Goal: Information Seeking & Learning: Learn about a topic

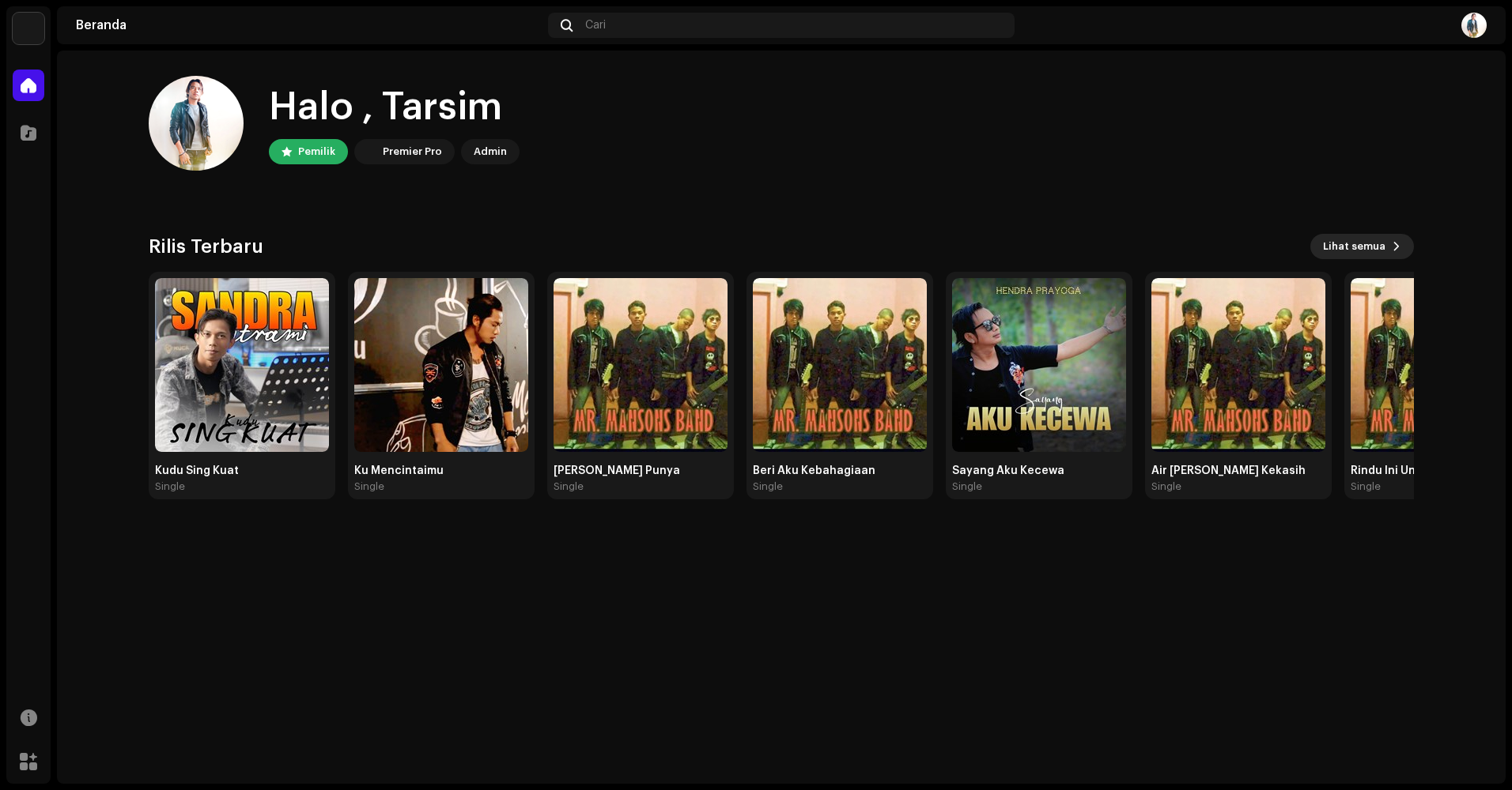
click at [1377, 249] on span "Lihat semua" at bounding box center [1354, 246] width 62 height 31
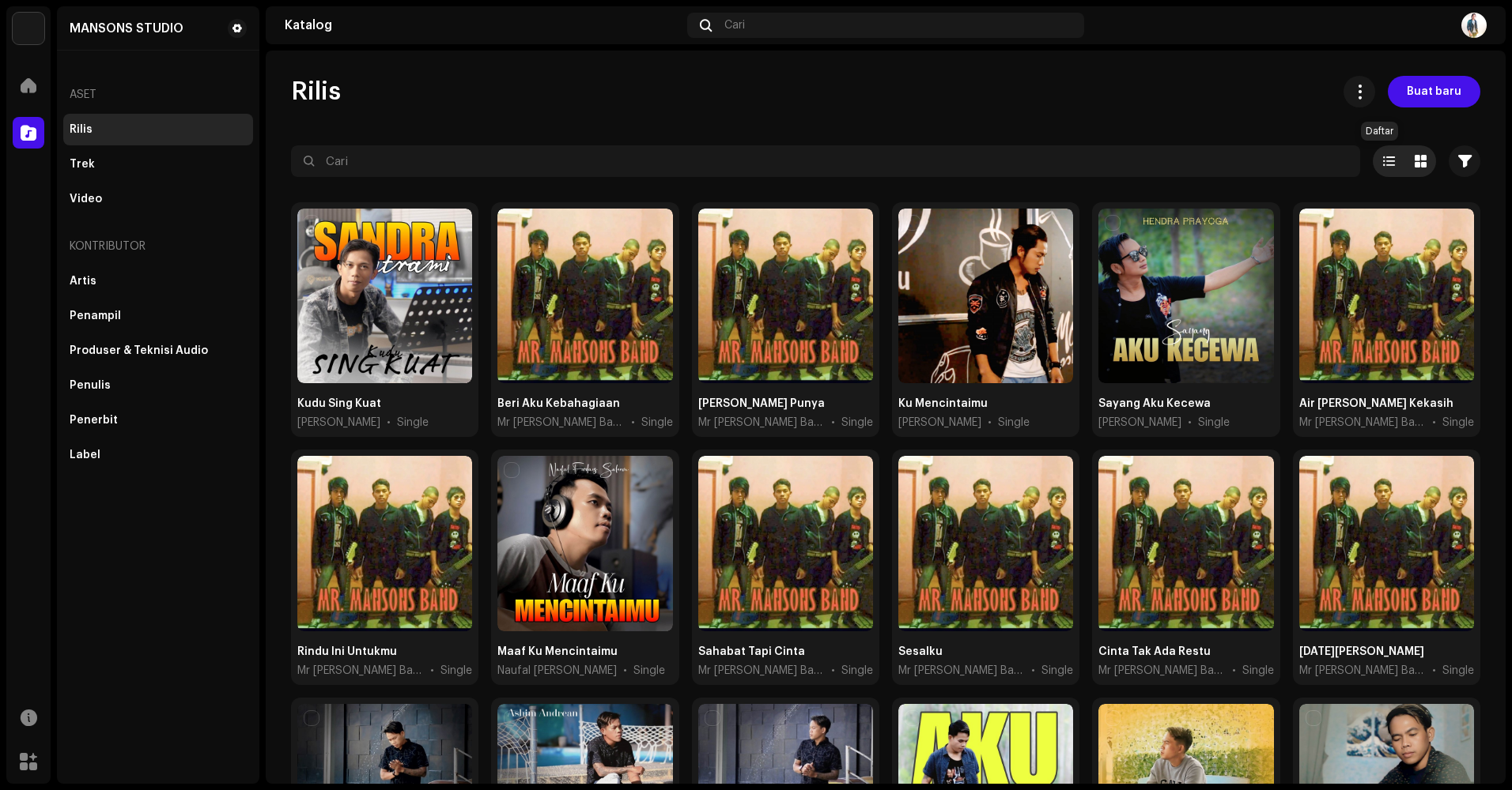
click at [1383, 162] on span at bounding box center [1388, 161] width 12 height 12
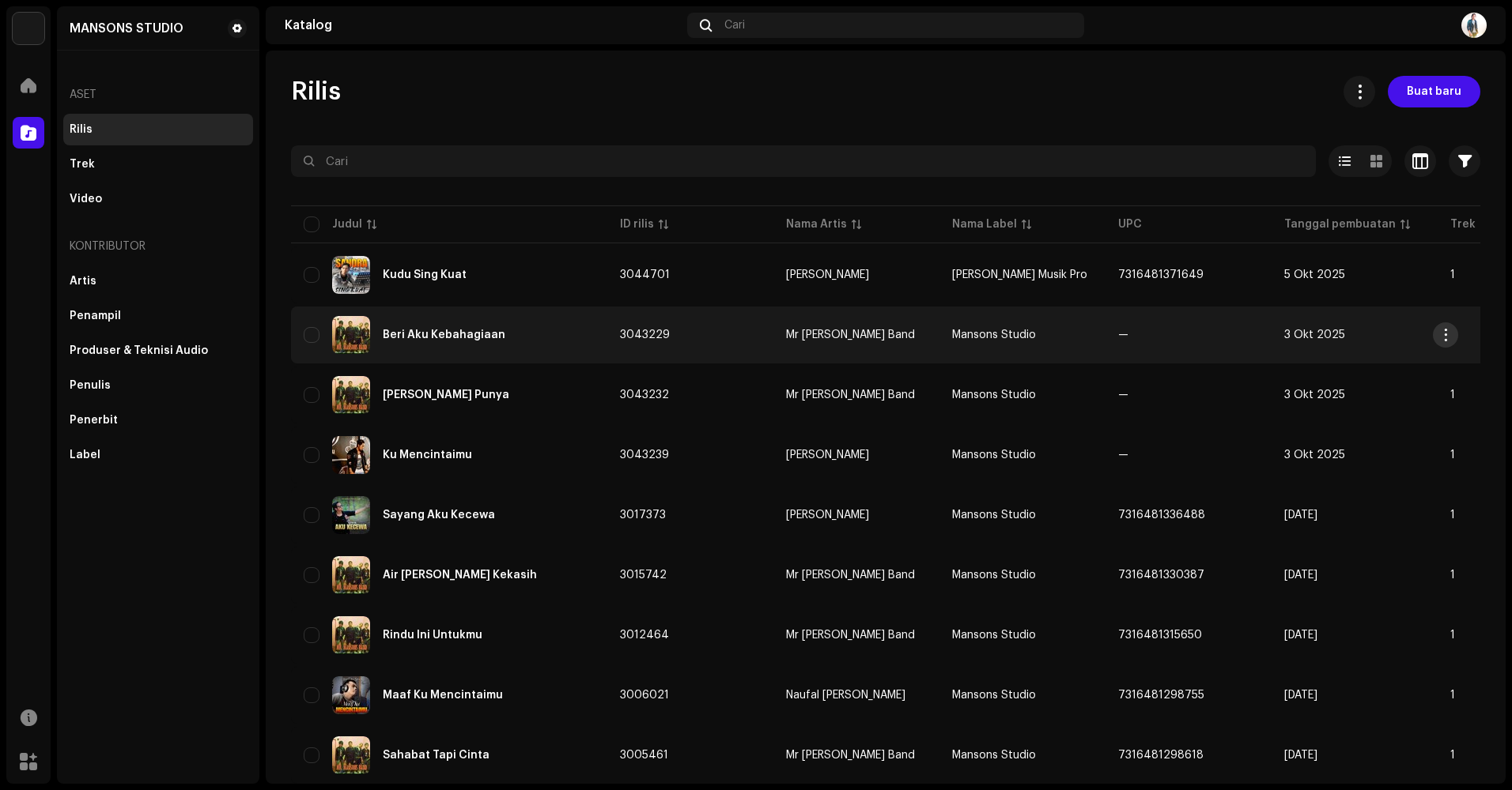
click at [1445, 336] on span "button" at bounding box center [1445, 335] width 12 height 12
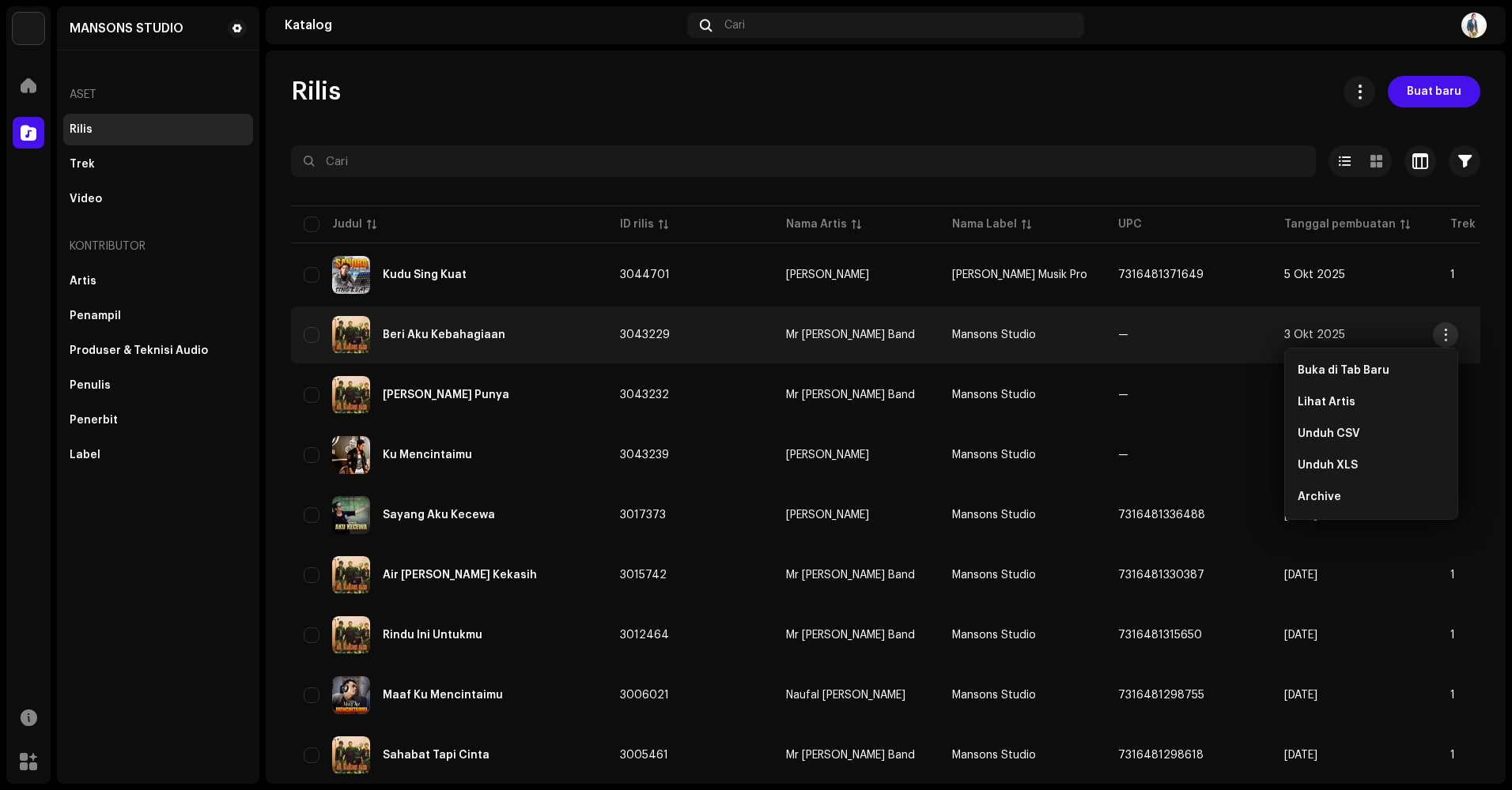
click at [1445, 336] on span "button" at bounding box center [1445, 335] width 12 height 12
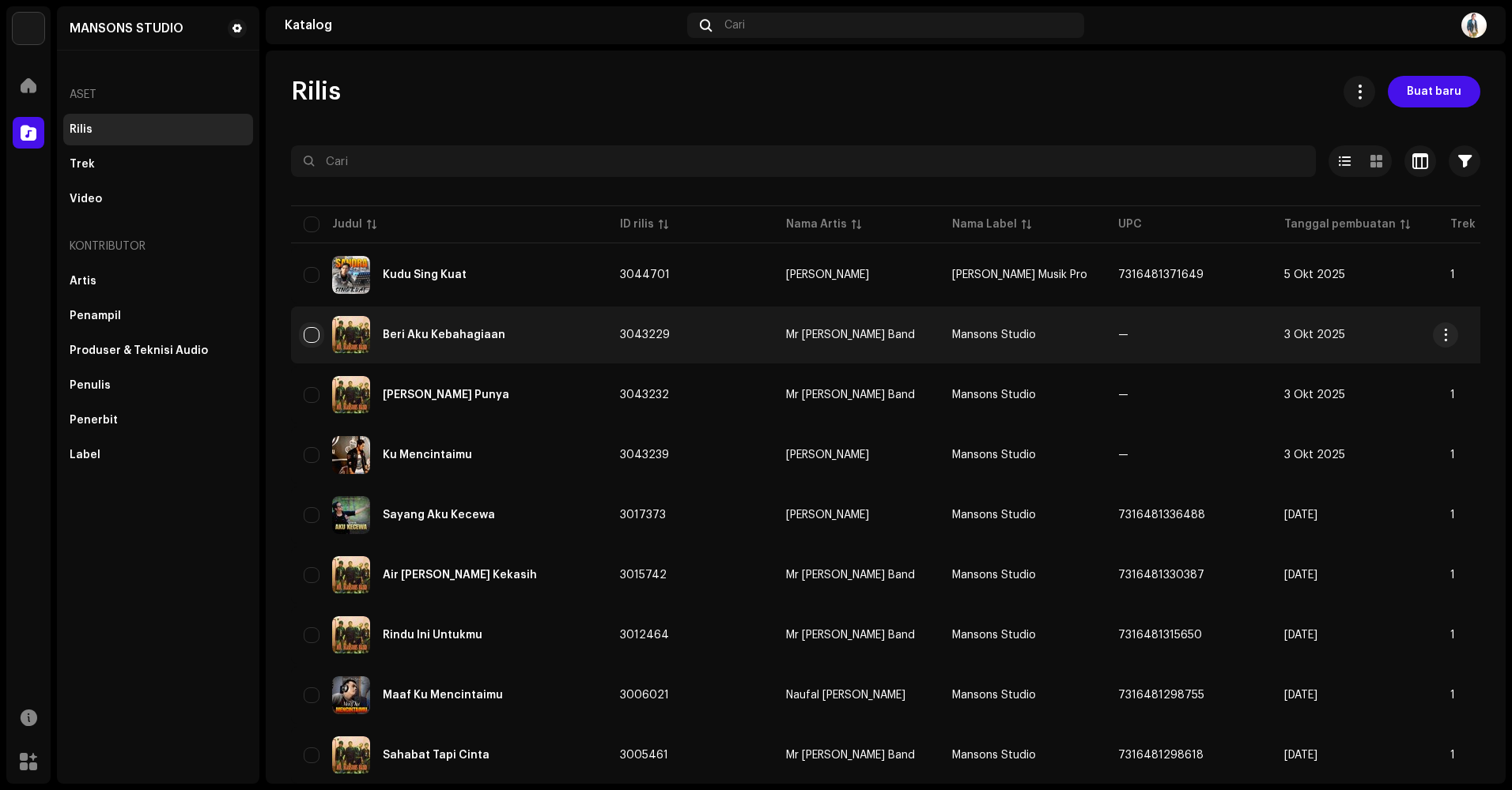
click at [311, 338] on input "checkbox" at bounding box center [312, 335] width 16 height 16
checkbox input "true"
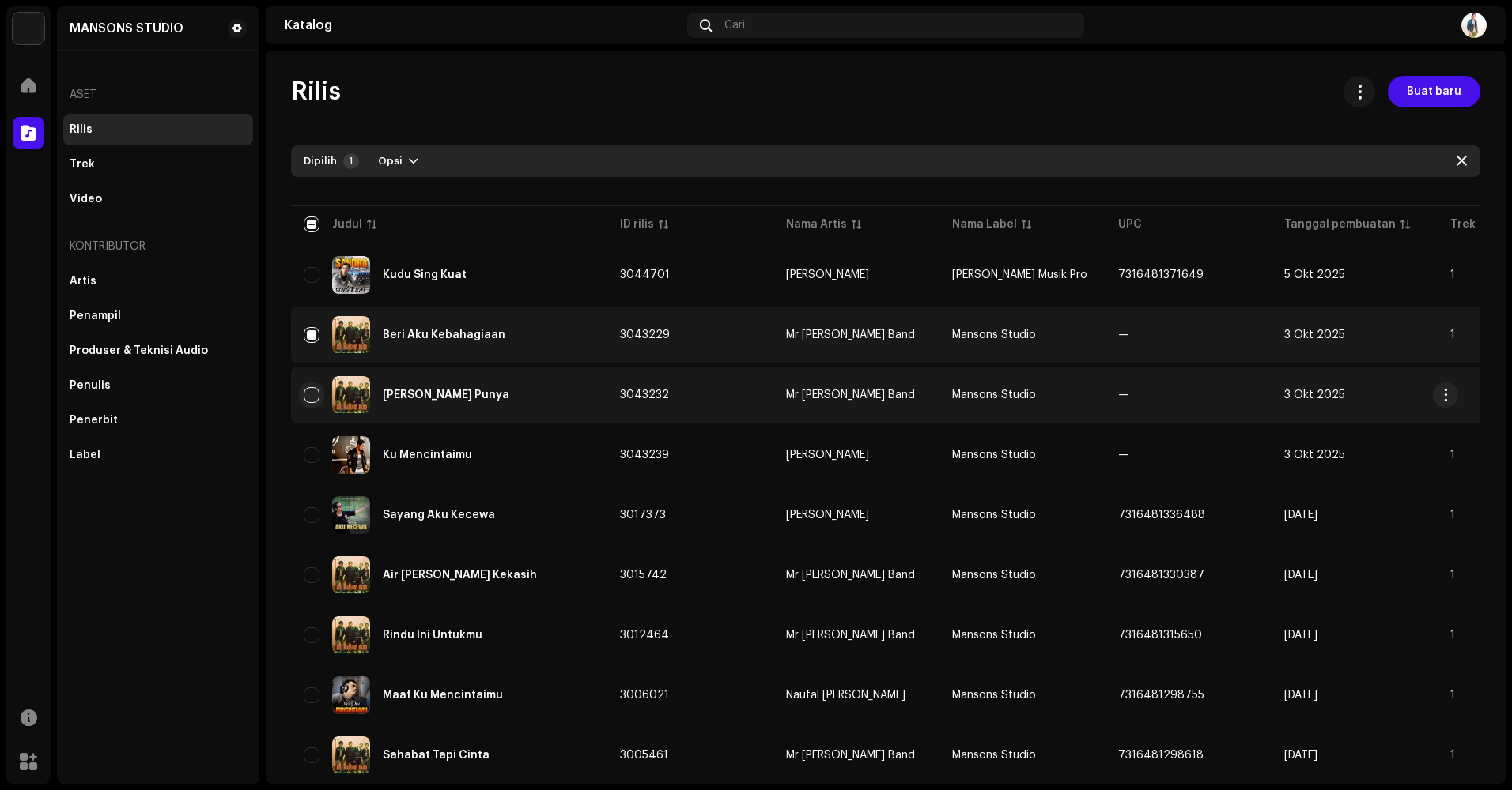
click at [307, 395] on input "Row Unselected" at bounding box center [312, 395] width 16 height 16
checkbox input "true"
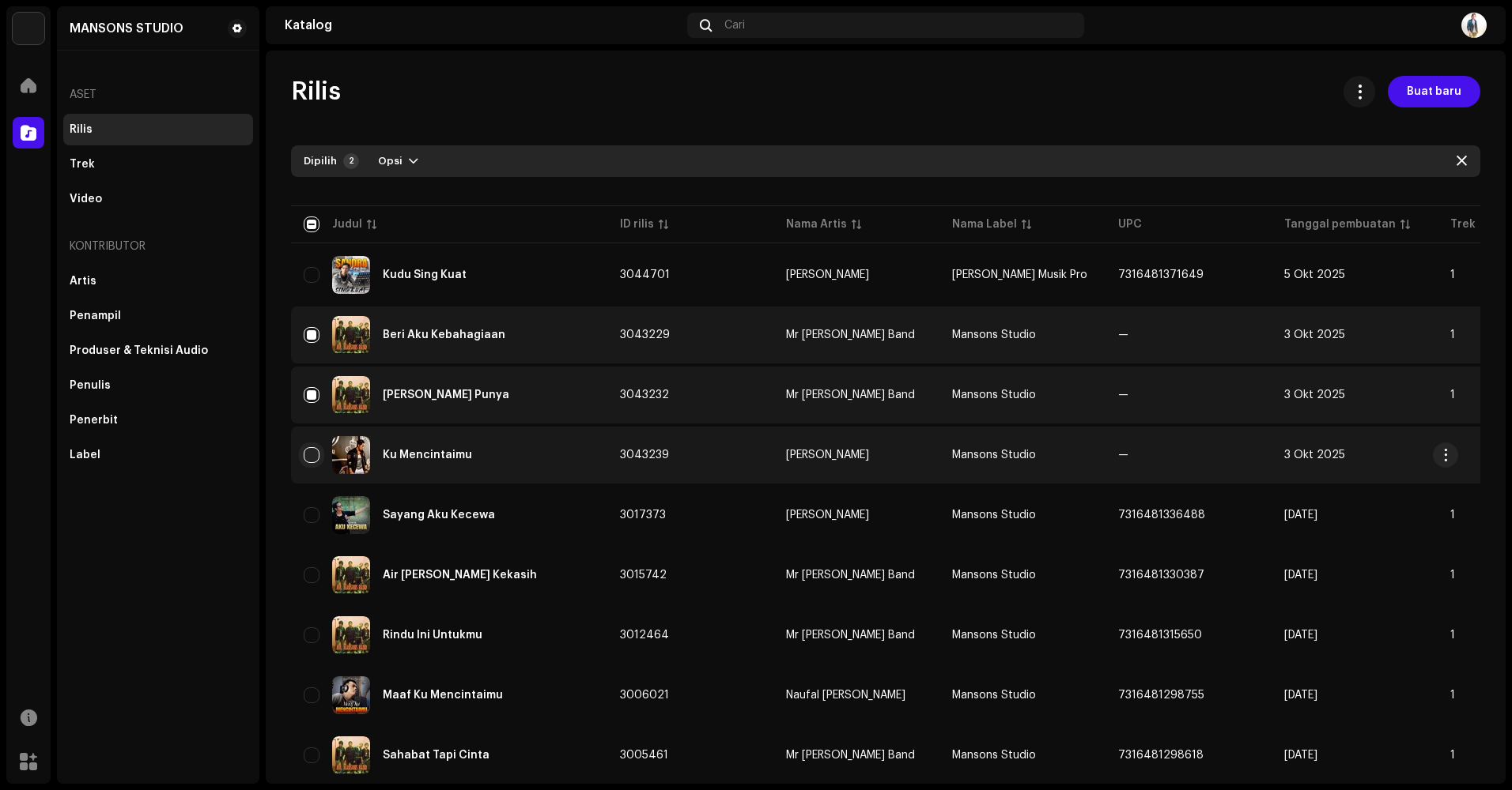
click at [311, 452] on input "Row Unselected" at bounding box center [312, 455] width 16 height 16
checkbox input "true"
click at [310, 446] on div "Ku Mencintaimu" at bounding box center [449, 455] width 291 height 38
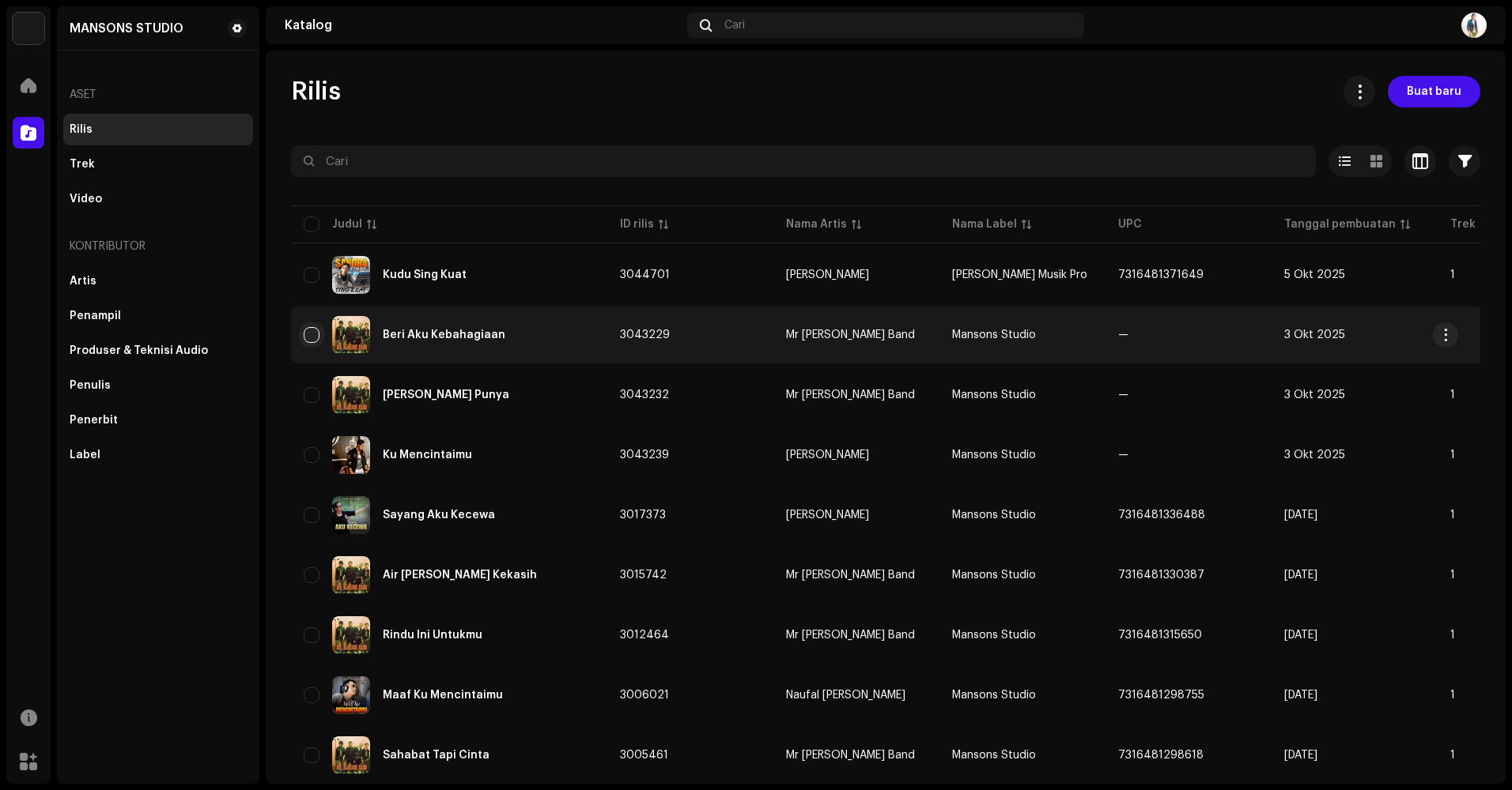
click at [309, 334] on input "checkbox" at bounding box center [312, 335] width 16 height 16
checkbox input "true"
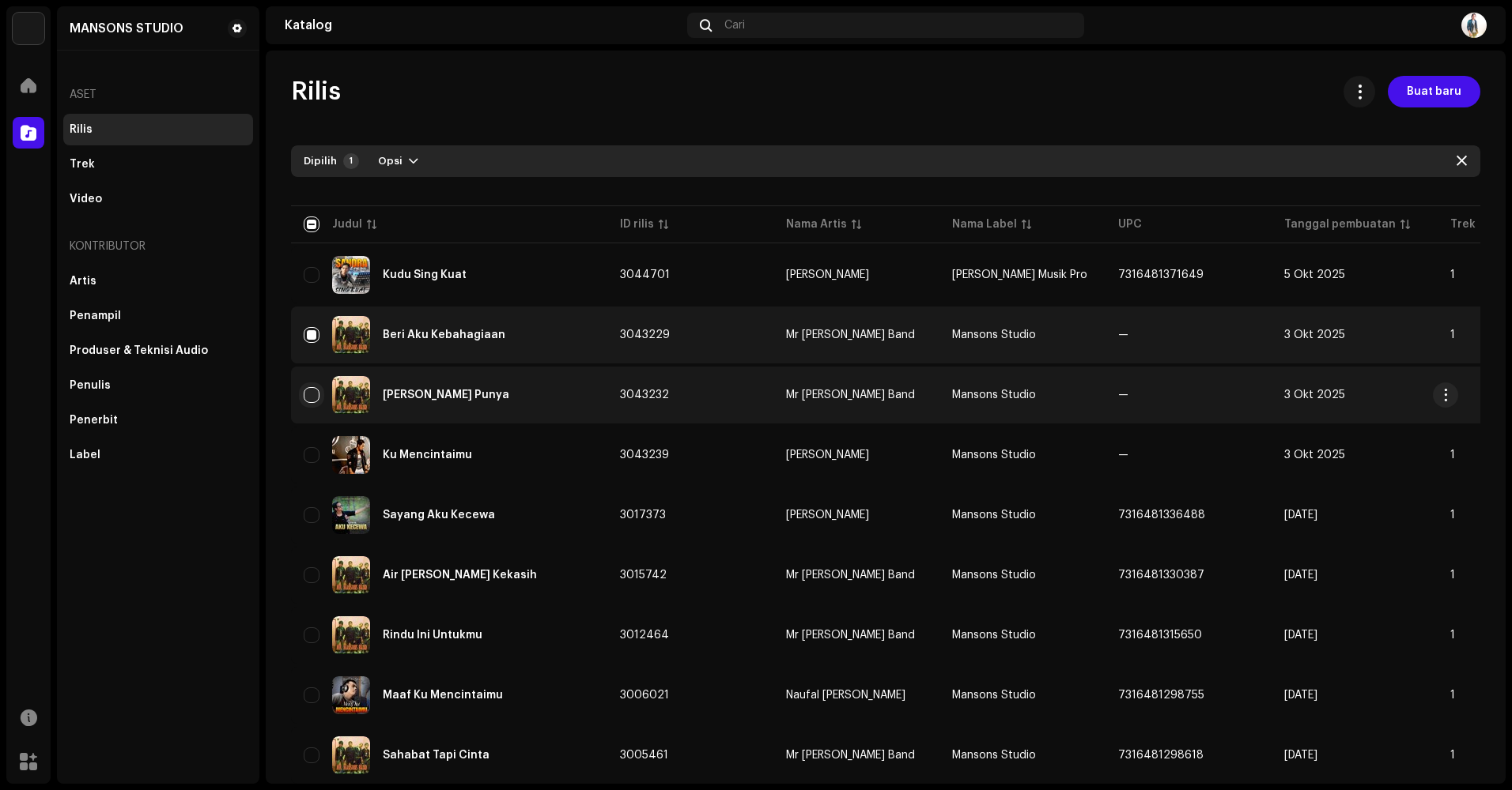
click at [313, 395] on input "Row Unselected" at bounding box center [312, 395] width 16 height 16
checkbox input "true"
click at [397, 156] on span "Opsi" at bounding box center [390, 160] width 25 height 31
click at [1448, 331] on span "button" at bounding box center [1445, 335] width 12 height 12
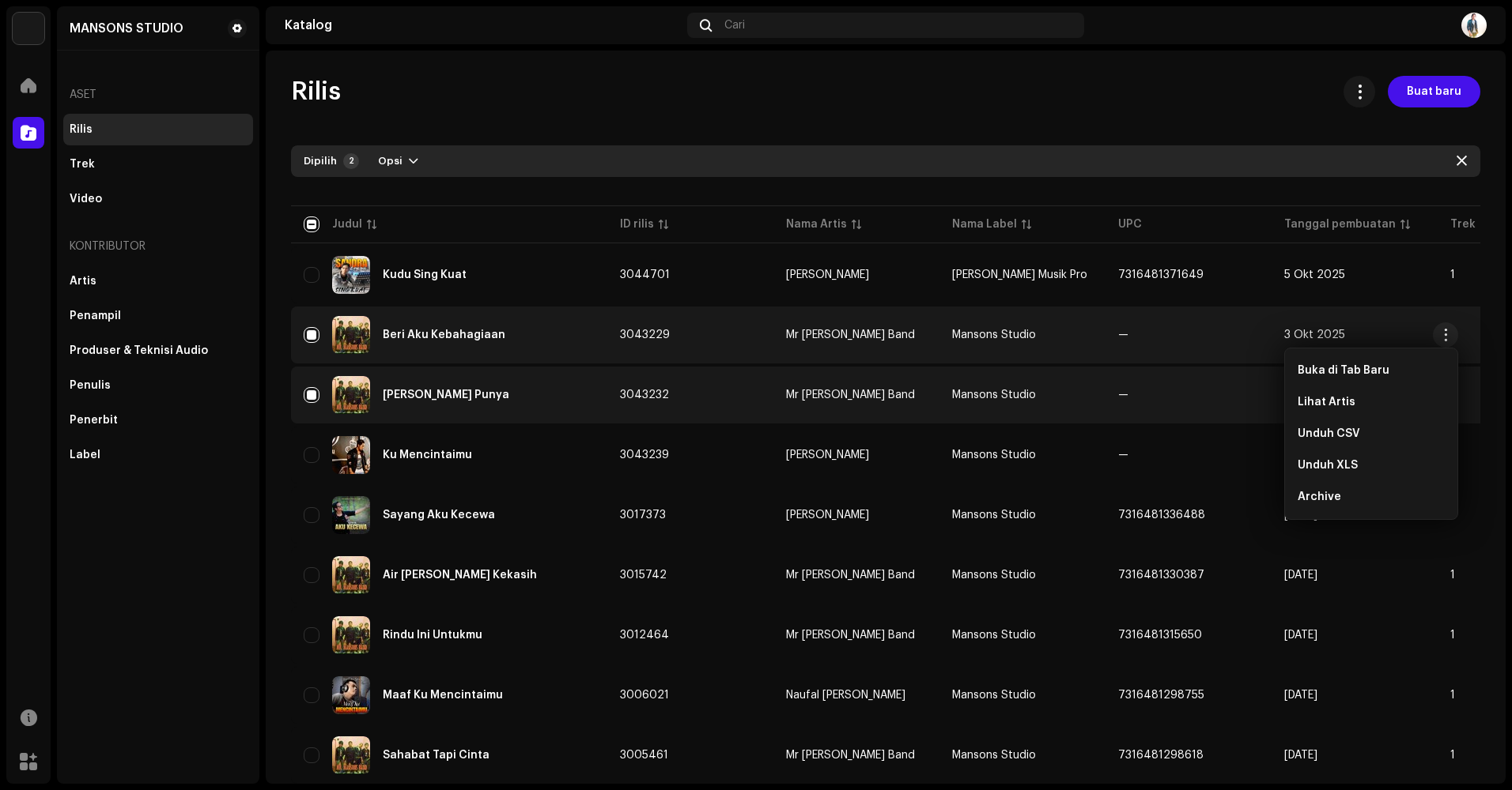
click at [514, 335] on div "Beri Aku Kebahagiaan" at bounding box center [449, 335] width 291 height 38
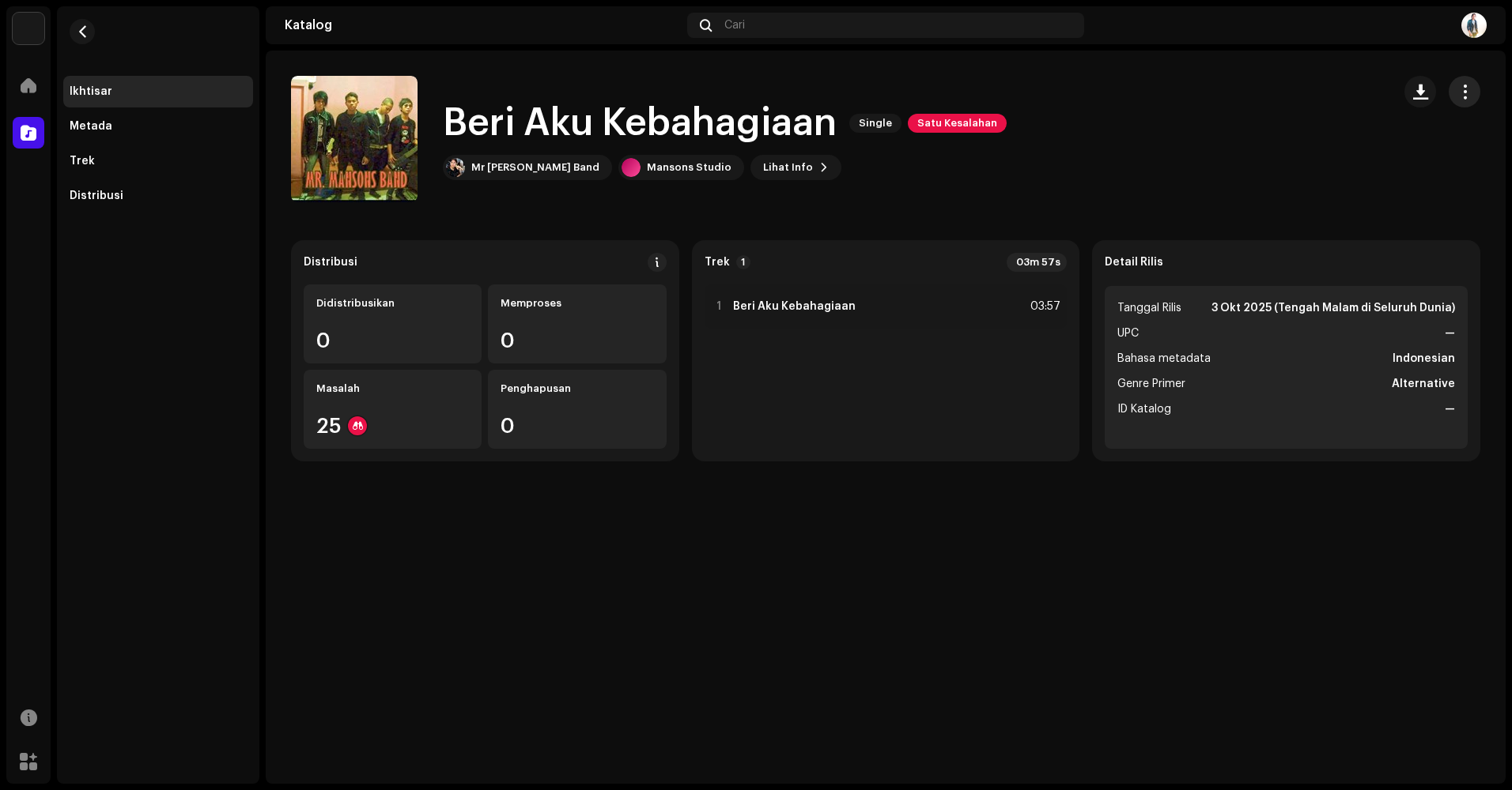
click at [1469, 90] on span "button" at bounding box center [1464, 92] width 15 height 12
click at [881, 193] on div "Beri Aku Kebahagiaan Single Satu Kesalahan Mr [PERSON_NAME] Band Mansons Studio…" at bounding box center [835, 139] width 1088 height 126
click at [81, 32] on span "button" at bounding box center [82, 31] width 12 height 12
